Goal: Information Seeking & Learning: Learn about a topic

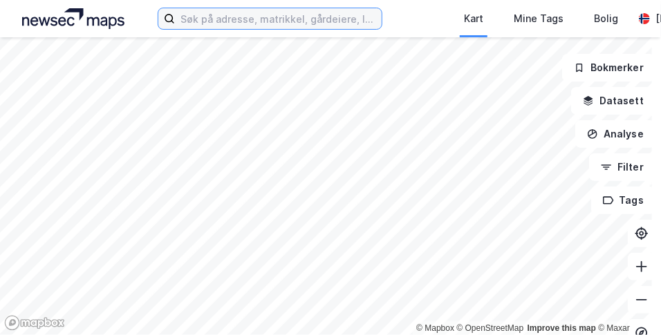
click at [225, 19] on input at bounding box center [278, 18] width 207 height 21
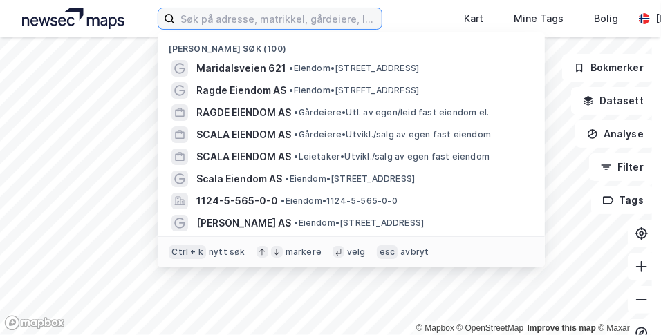
click at [213, 17] on input at bounding box center [278, 18] width 207 height 21
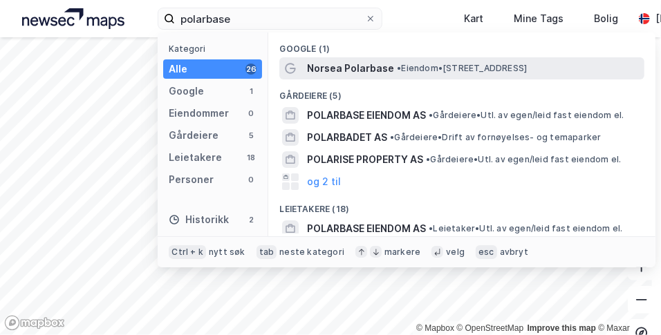
click at [369, 69] on span "Norsea Polarbase" at bounding box center [350, 68] width 87 height 17
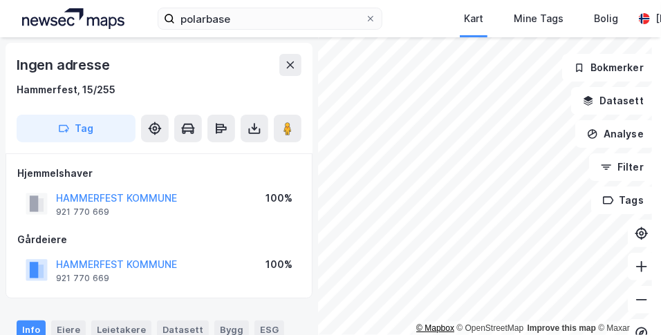
click at [439, 332] on div "© Mapbox © OpenStreetMap Improve this map © Maxar" at bounding box center [330, 186] width 661 height 298
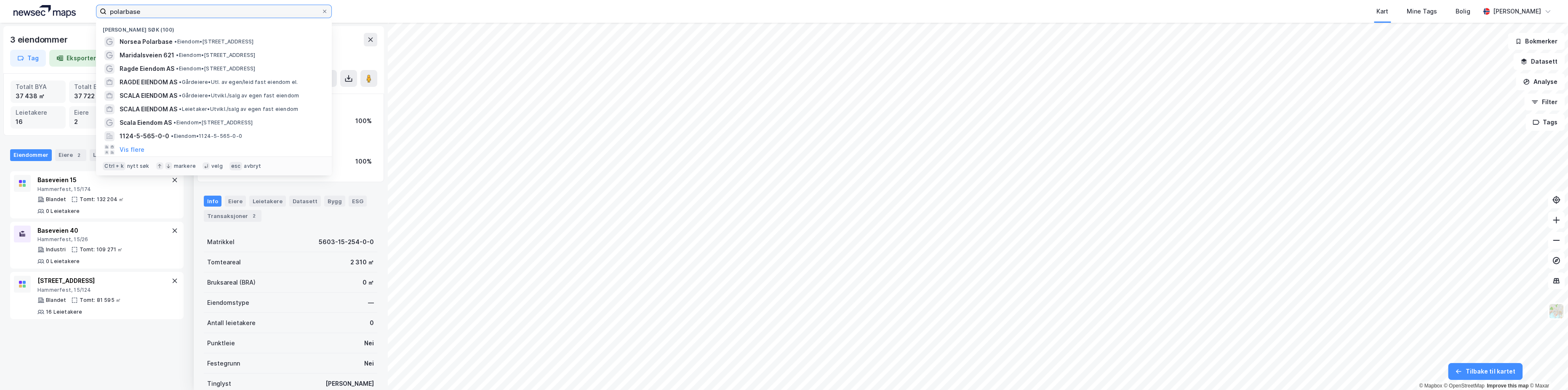
click at [204, 9] on input "polarbase" at bounding box center [214, 11] width 215 height 13
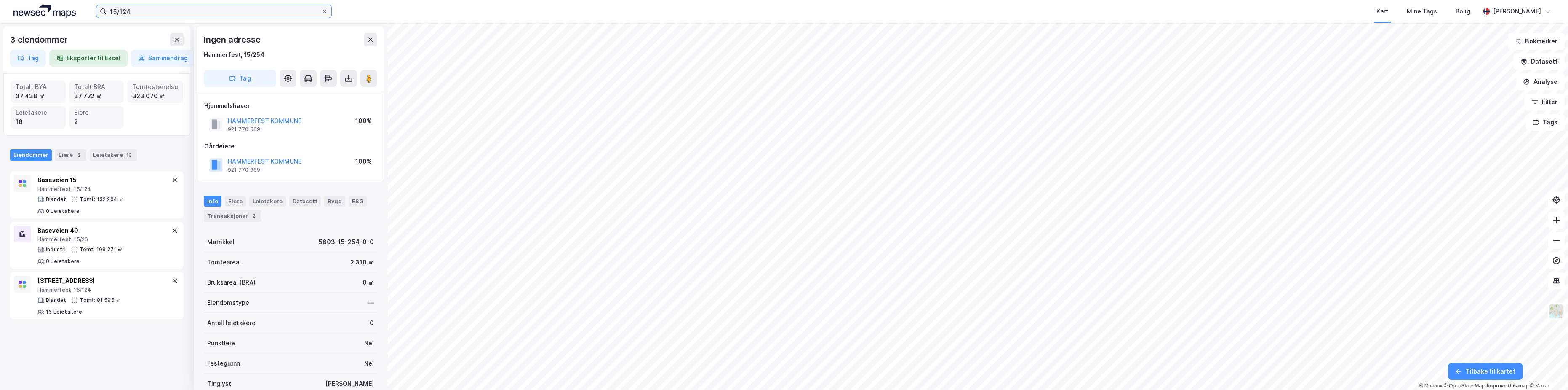
click at [204, 9] on input "15/124" at bounding box center [214, 11] width 215 height 13
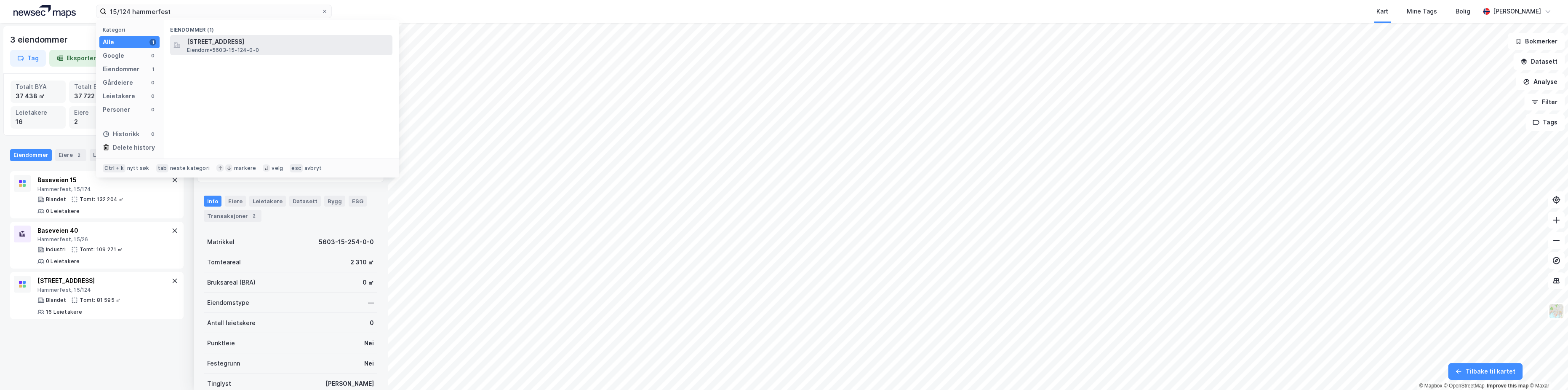
click at [244, 44] on span "[STREET_ADDRESS]" at bounding box center [288, 41] width 202 height 10
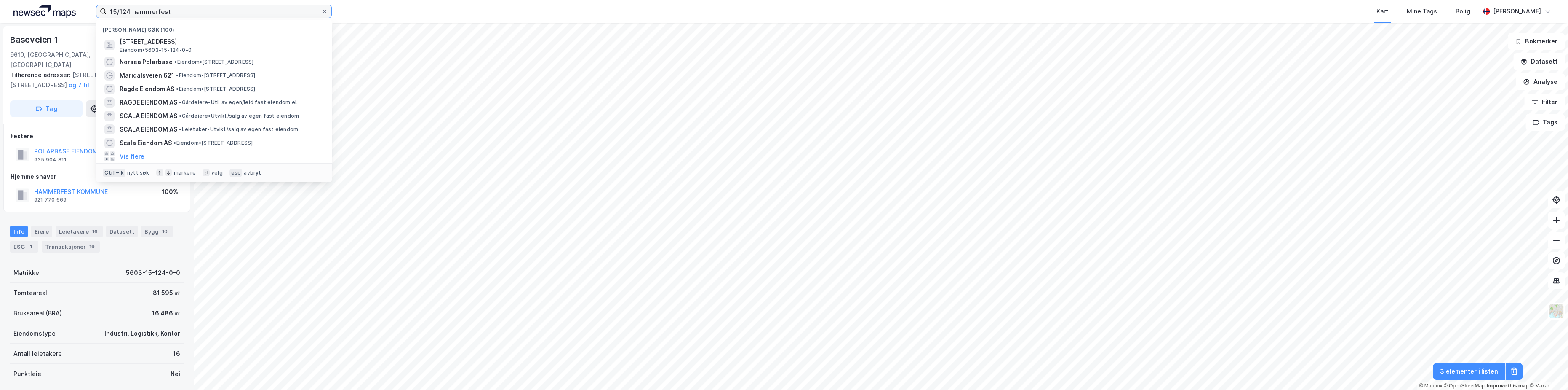
click at [129, 13] on input "15/124 hammerfest" at bounding box center [214, 11] width 215 height 13
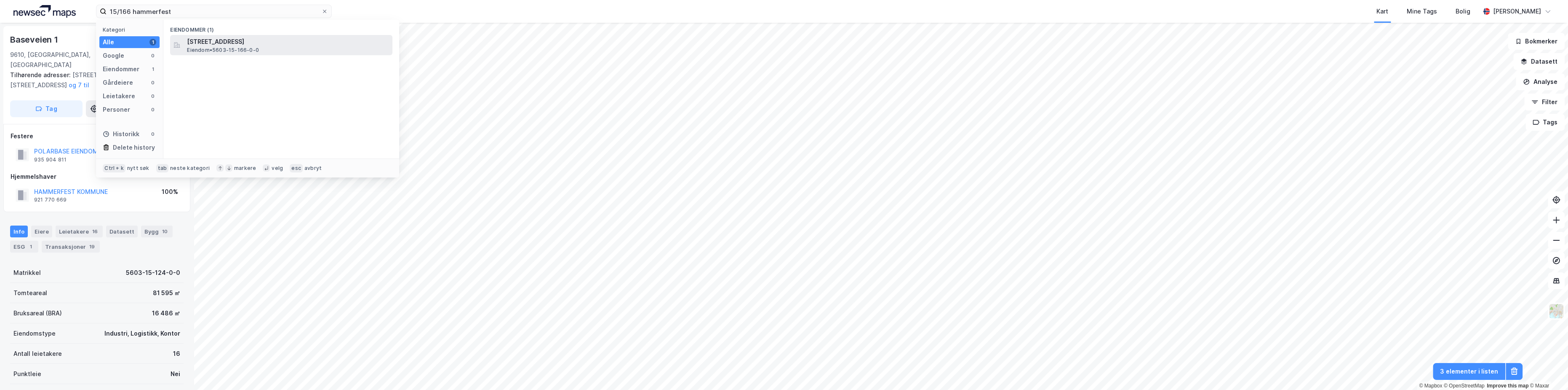
click at [218, 48] on span "Eiendom • 5603-15-166-0-0" at bounding box center [223, 50] width 72 height 7
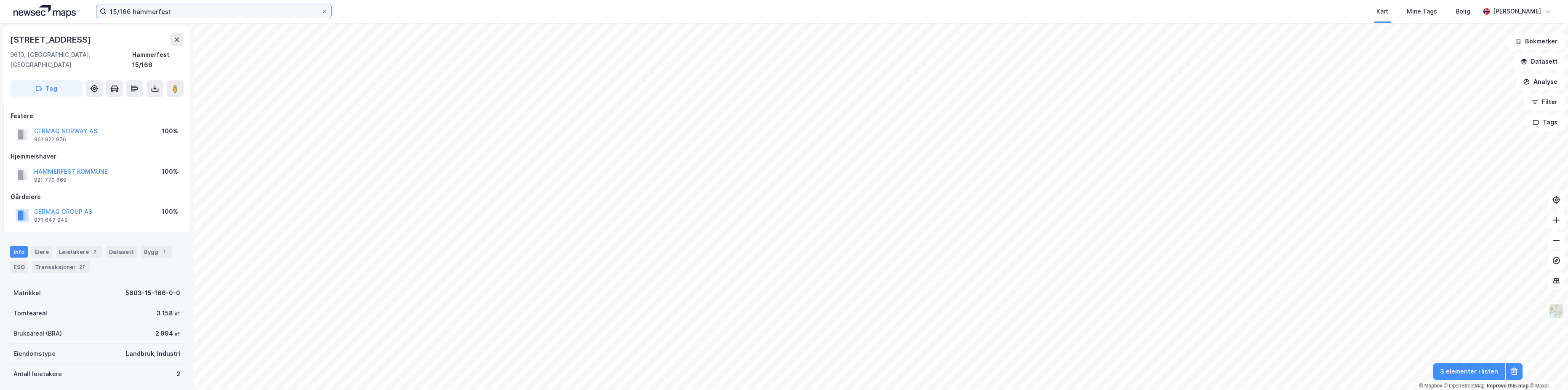
click at [131, 11] on input "15/166 hammerfest" at bounding box center [214, 11] width 215 height 13
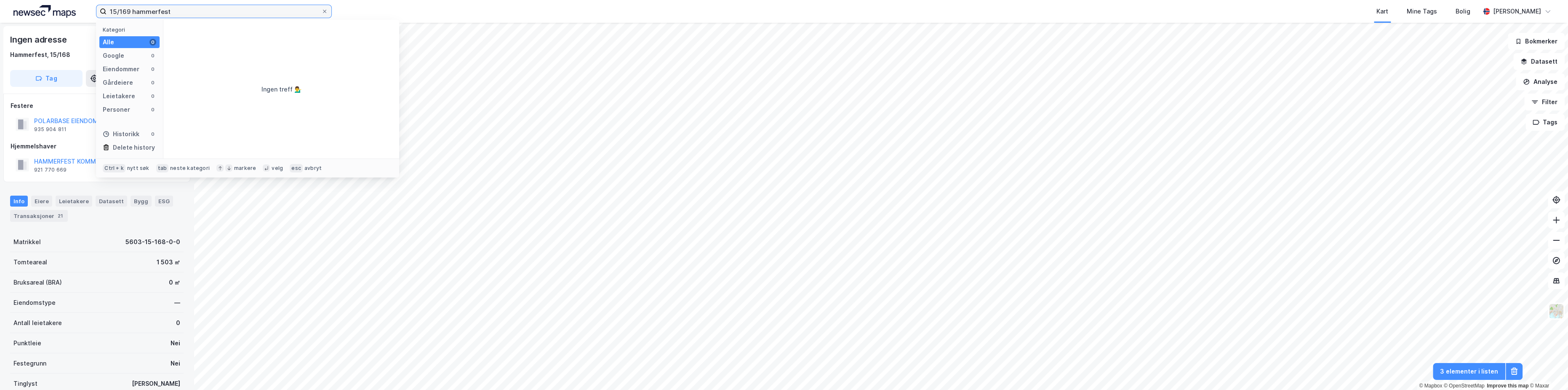
click at [177, 10] on input "15/169 hammerfest" at bounding box center [214, 11] width 215 height 13
type input "15/169 hammerfest"
